Goal: Task Accomplishment & Management: Manage account settings

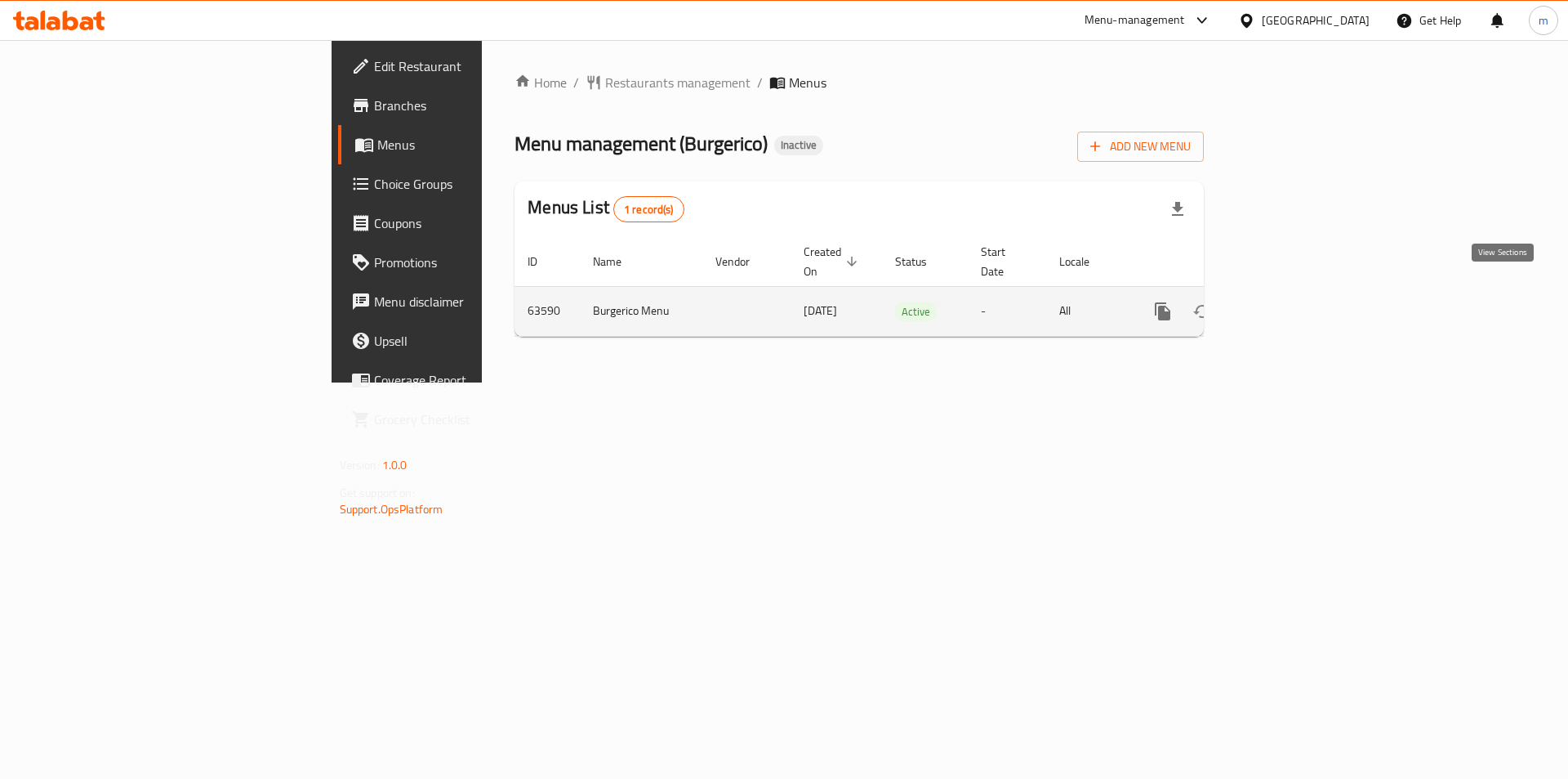
click at [1291, 302] on icon "enhanced table" at bounding box center [1281, 312] width 20 height 20
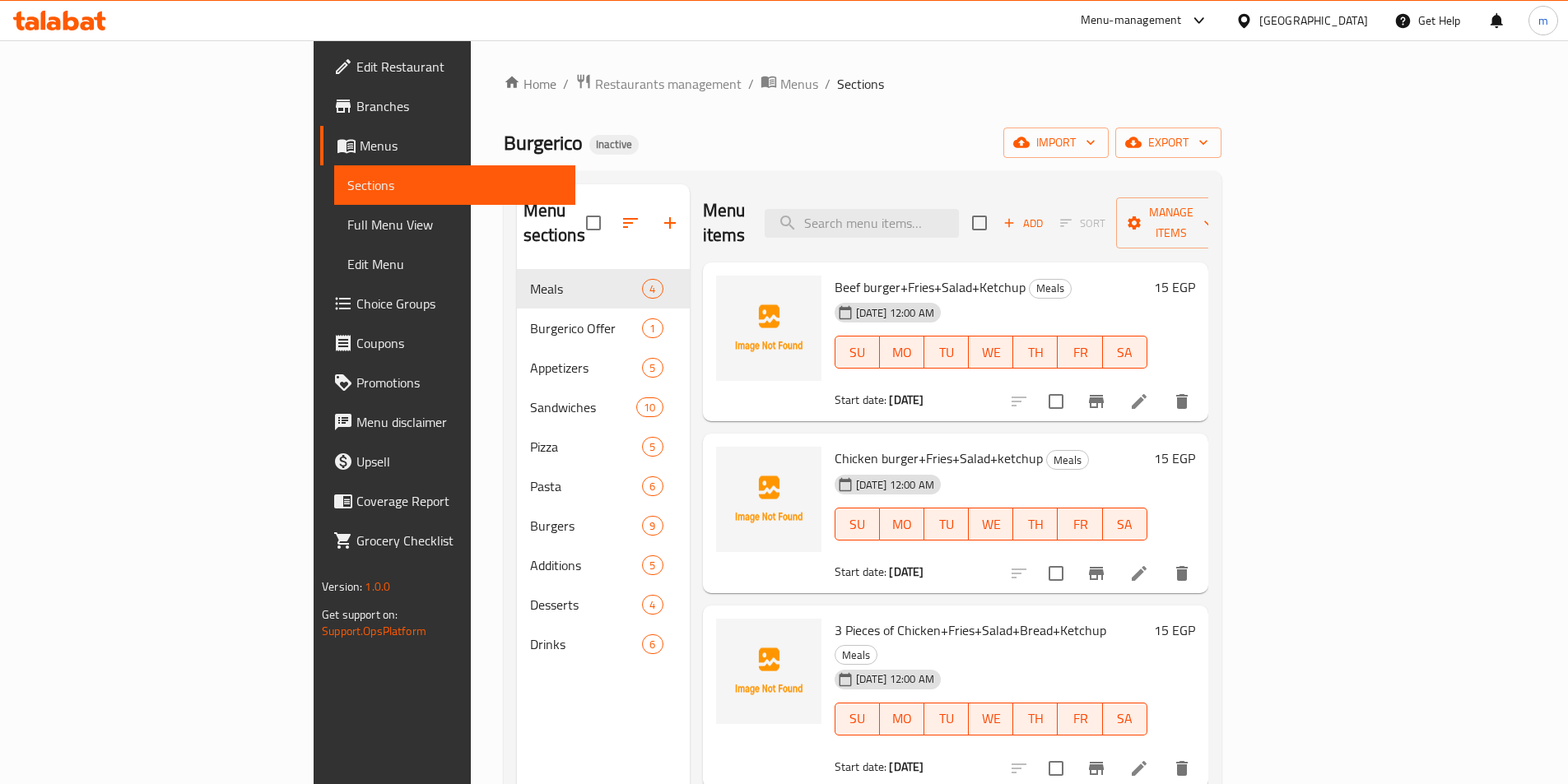
click at [347, 234] on span "Full Menu View" at bounding box center [455, 225] width 215 height 20
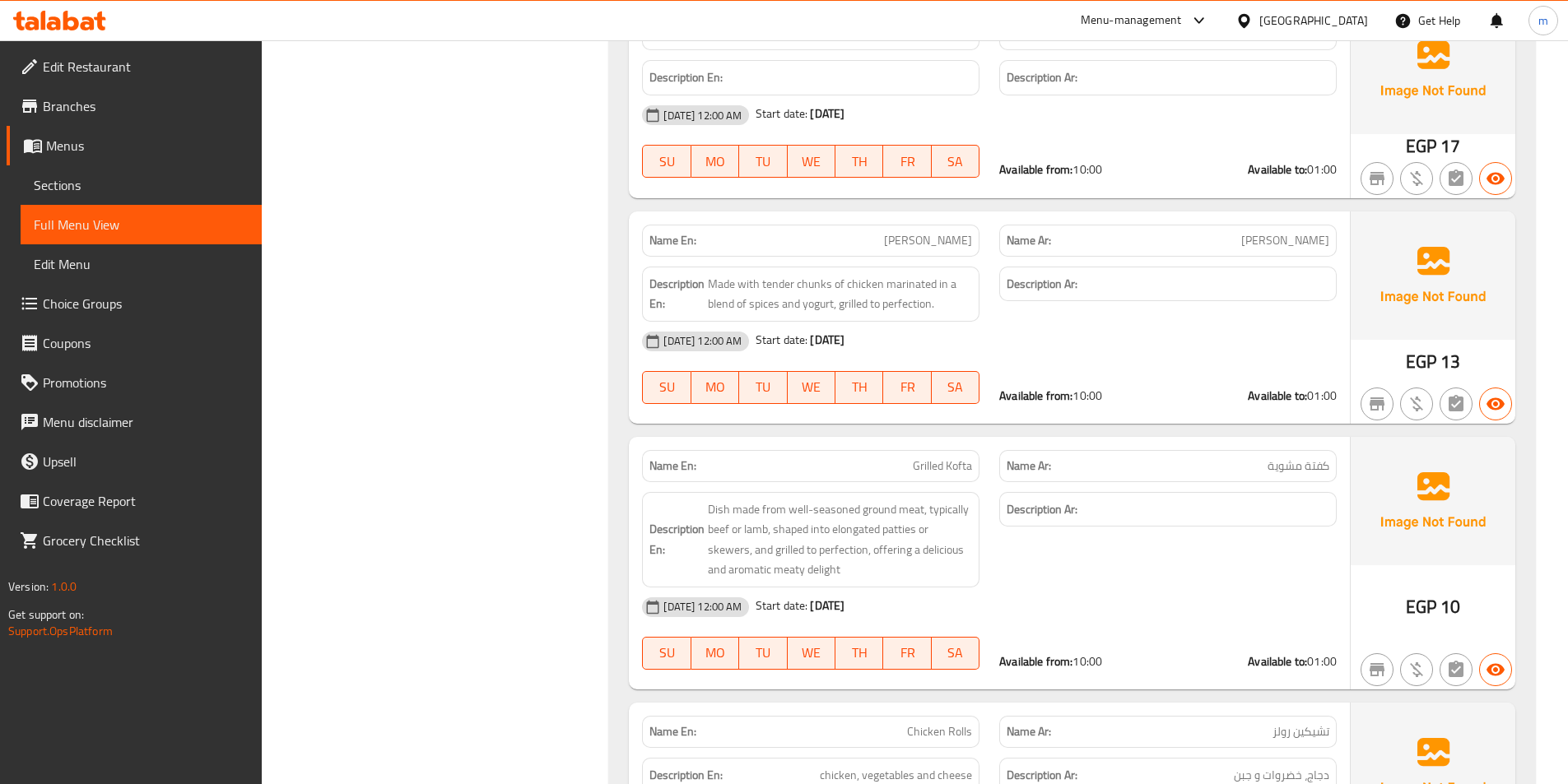
scroll to position [3043, 0]
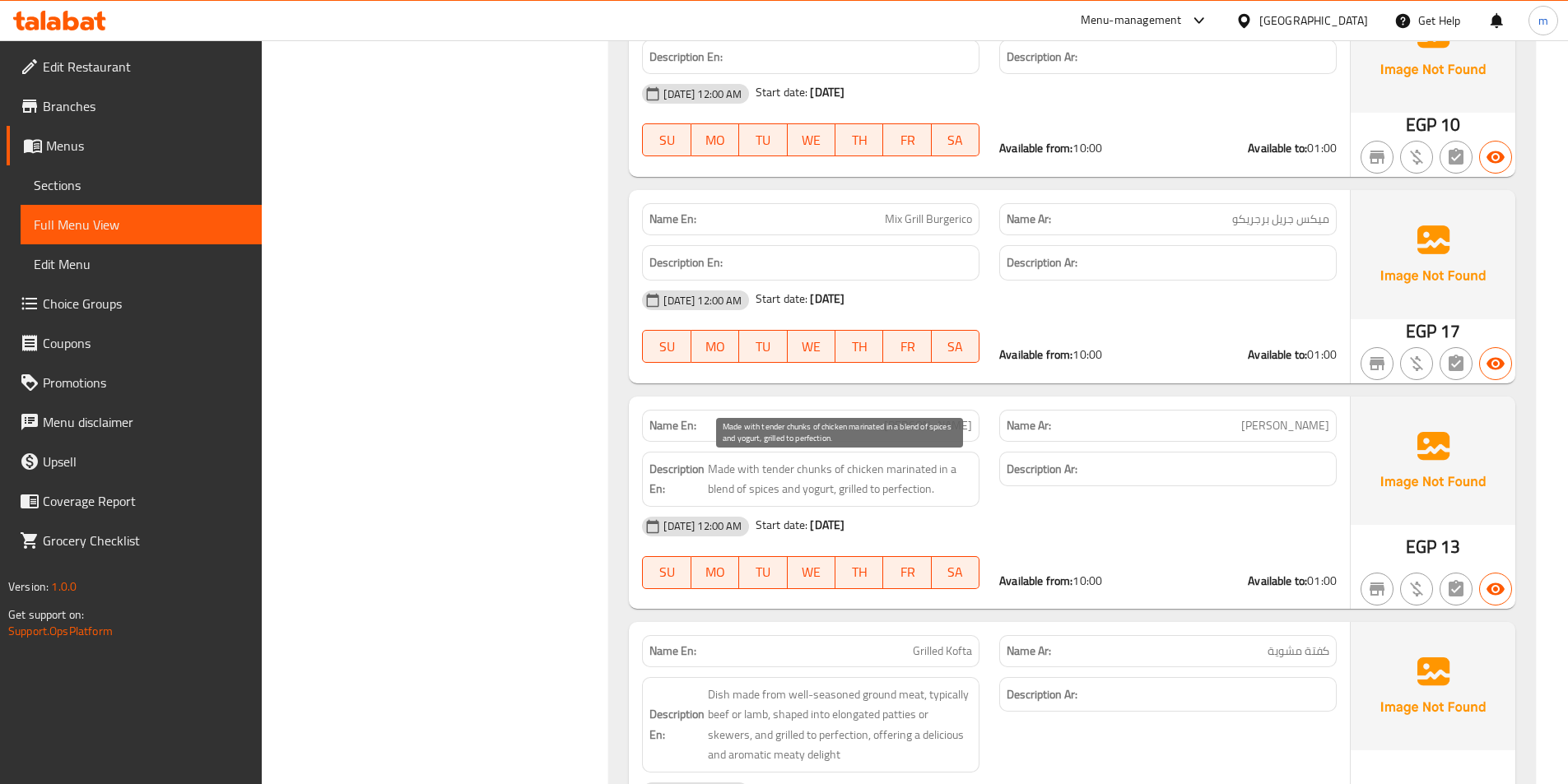
click at [778, 469] on span "Made with tender chunks of chicken marinated in a blend of spices and yogurt, g…" at bounding box center [840, 479] width 264 height 40
copy span "Made with tender chunks of chicken marinated in a blend of spices and yogurt, g…"
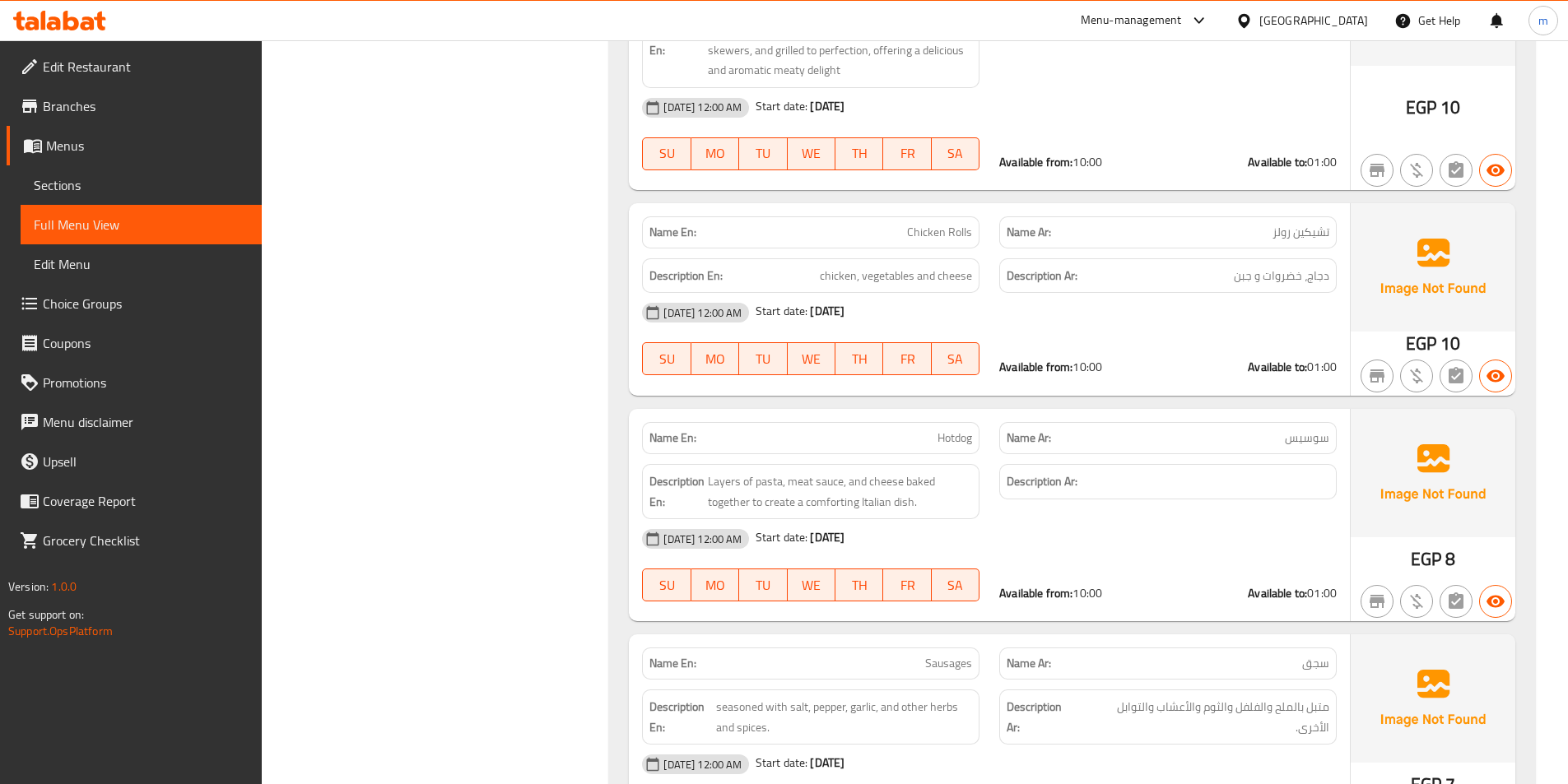
scroll to position [3783, 0]
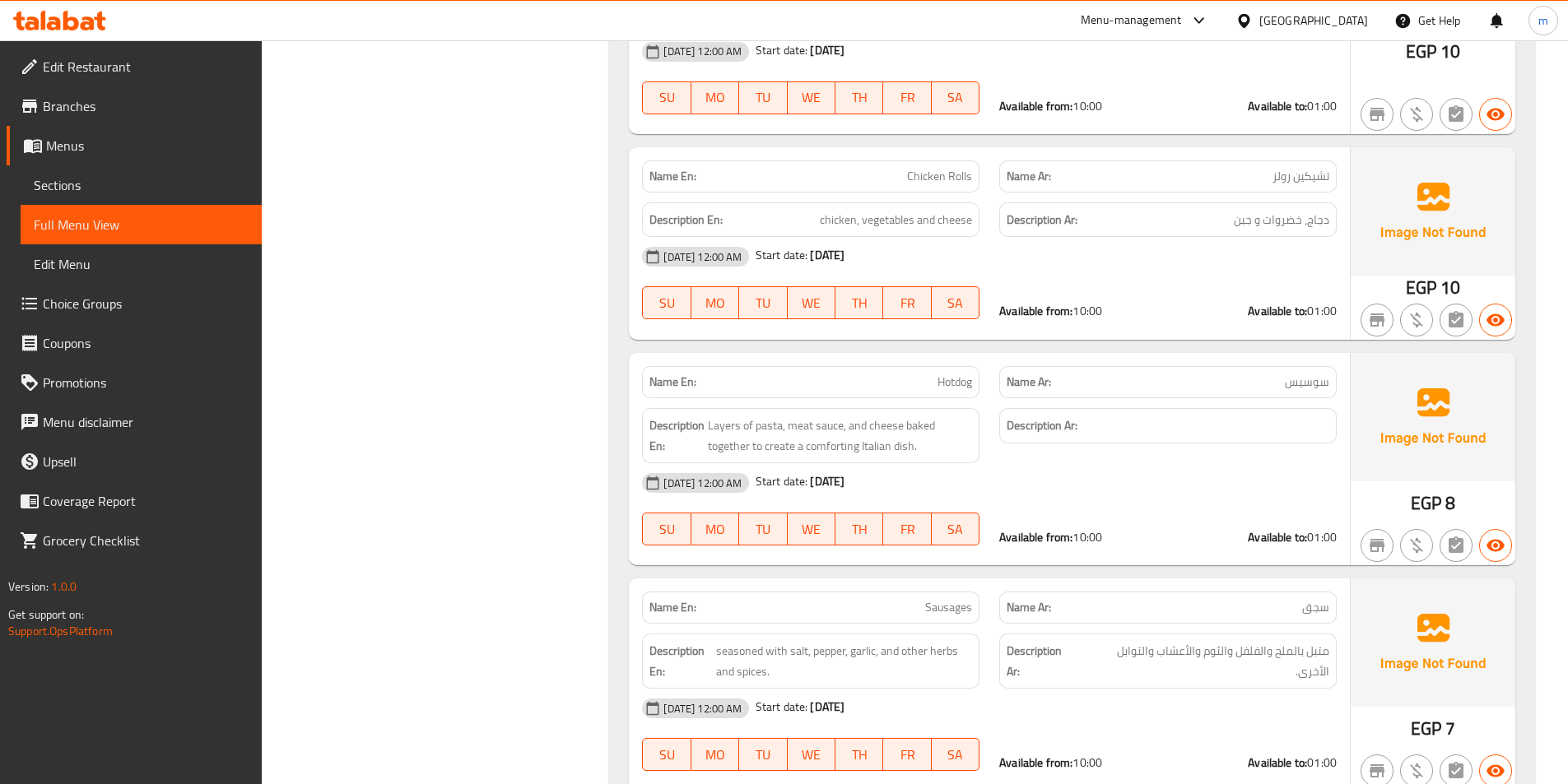
click at [811, 460] on div "Description En: Layers of pasta, meat sauce, and cheese baked together to creat…" at bounding box center [810, 436] width 337 height 55
click at [818, 452] on span "Layers of pasta, meat sauce, and cheese baked together to create a comforting I…" at bounding box center [840, 435] width 264 height 40
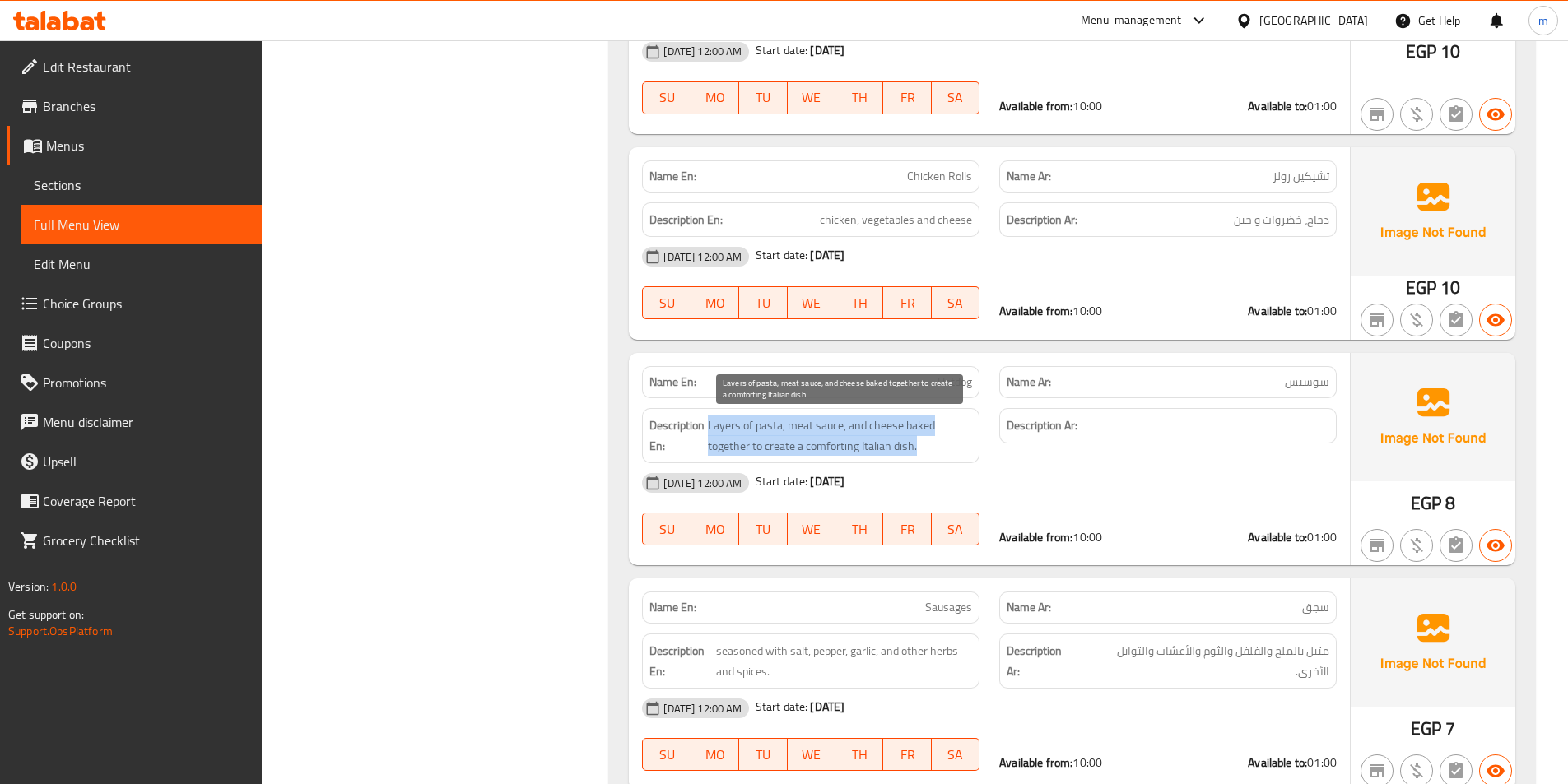
click at [818, 452] on span "Layers of pasta, meat sauce, and cheese baked together to create a comforting I…" at bounding box center [840, 435] width 264 height 40
copy span "Layers of pasta, meat sauce, and cheese baked together to create a comforting I…"
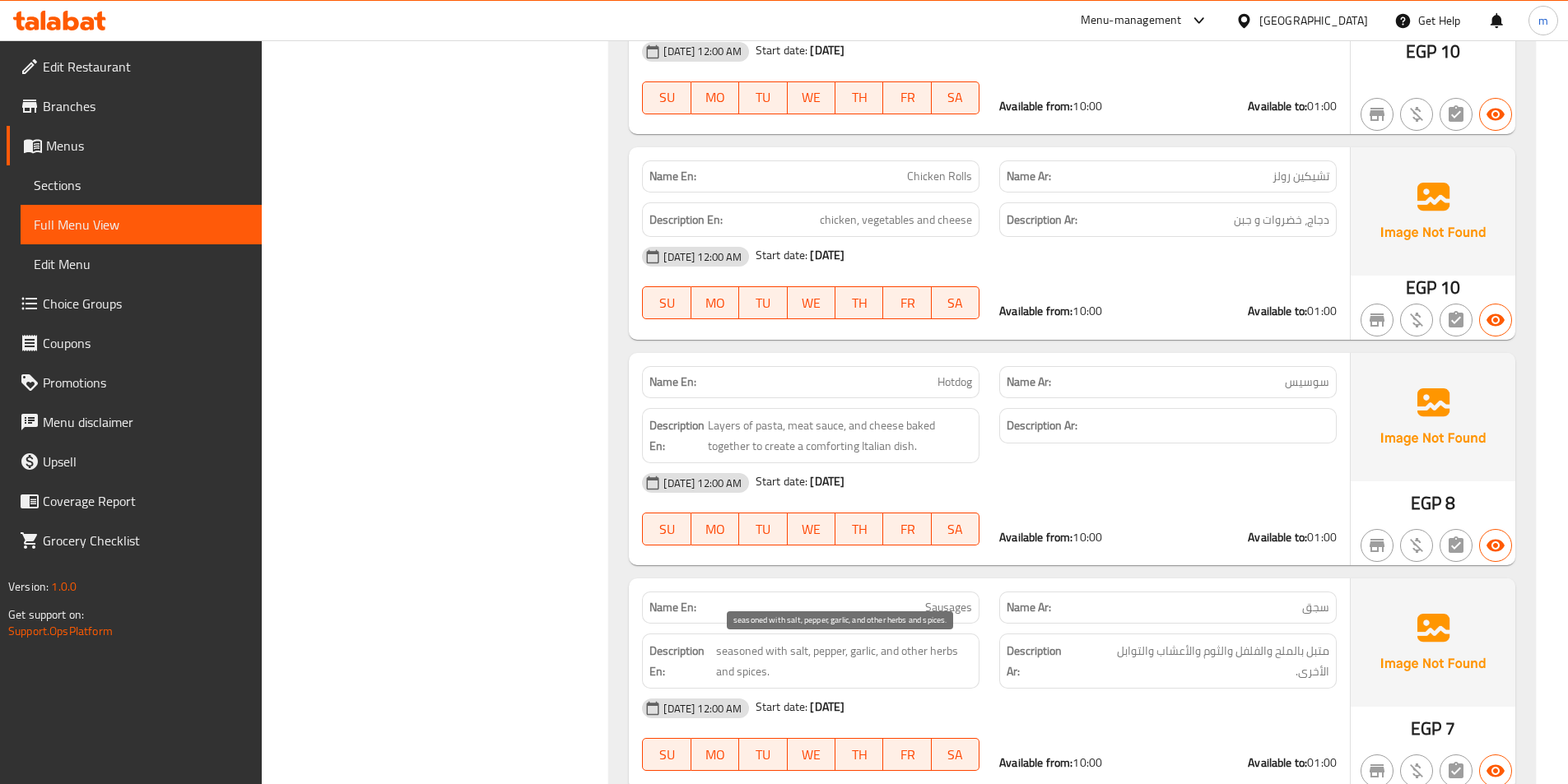
click at [831, 642] on span "seasoned with salt, pepper, garlic, and other herbs and spices." at bounding box center [843, 661] width 256 height 40
copy span "seasoned with salt, pepper, garlic, and other herbs and spices."
